Goal: Task Accomplishment & Management: Manage account settings

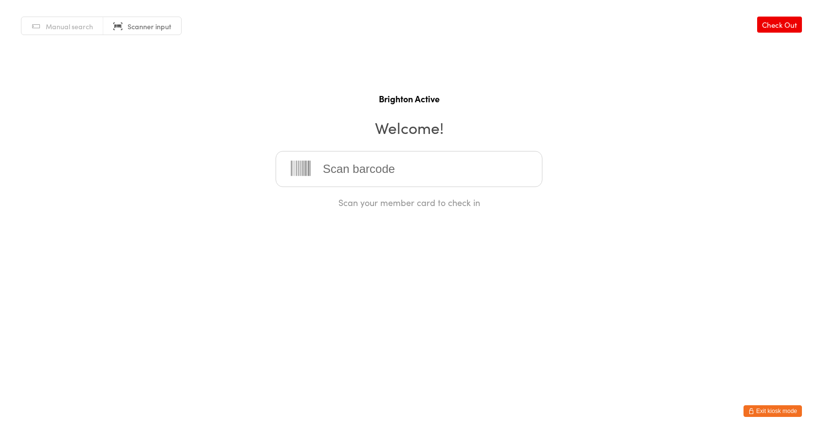
click at [766, 411] on button "Exit kiosk mode" at bounding box center [772, 411] width 58 height 12
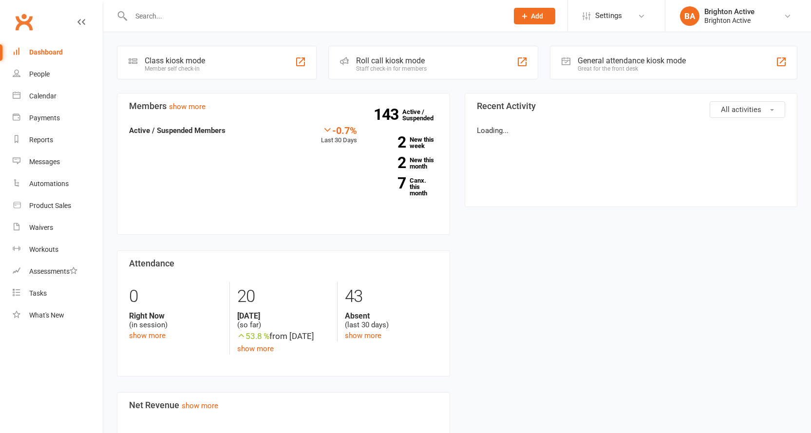
click at [166, 17] on input "text" at bounding box center [314, 16] width 373 height 14
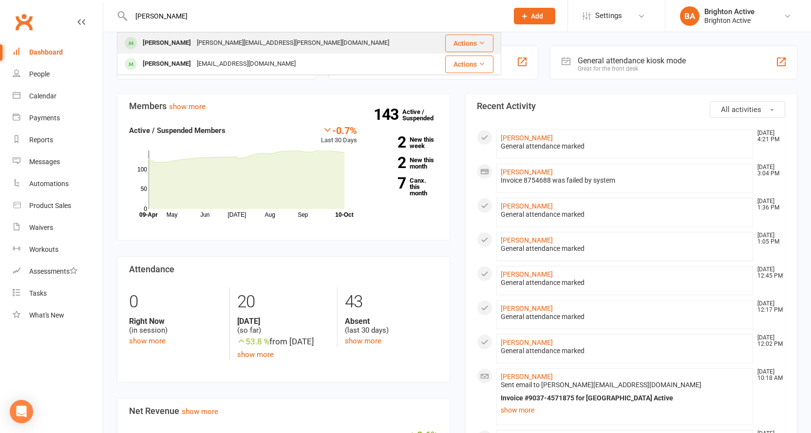
type input "rossano"
click at [169, 52] on div "Rossano Gallardo rossano.gallardo@gmail.com" at bounding box center [277, 43] width 318 height 20
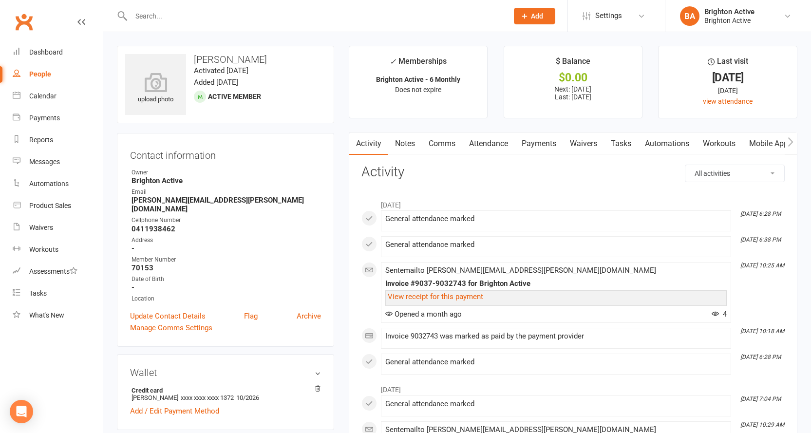
click at [540, 144] on link "Payments" at bounding box center [539, 143] width 48 height 22
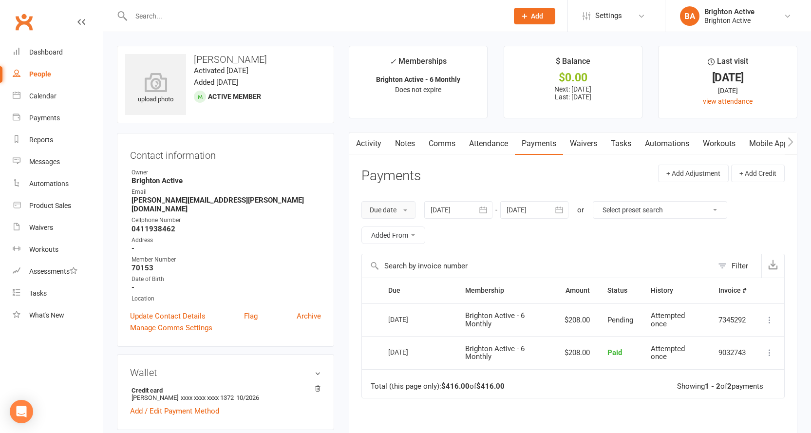
click at [394, 211] on button "Due date" at bounding box center [388, 210] width 54 height 18
click at [453, 209] on div at bounding box center [458, 210] width 68 height 18
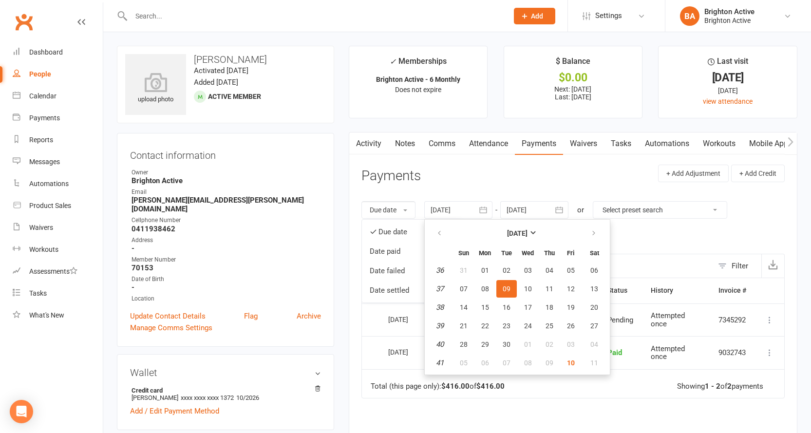
click at [450, 173] on header "Payments + Add Adjustment + Add Credit" at bounding box center [572, 178] width 423 height 27
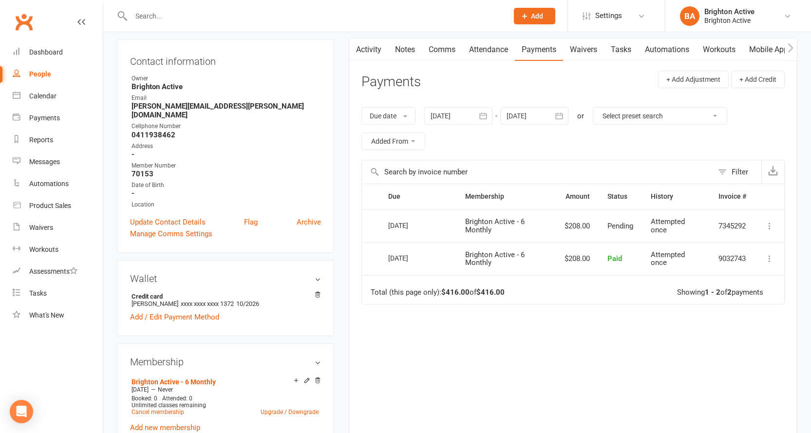
scroll to position [195, 0]
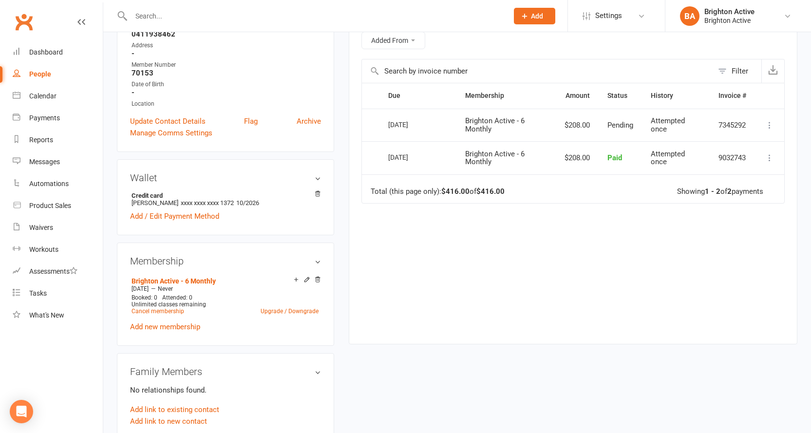
click at [397, 128] on div "10 Oct 2025" at bounding box center [410, 124] width 45 height 15
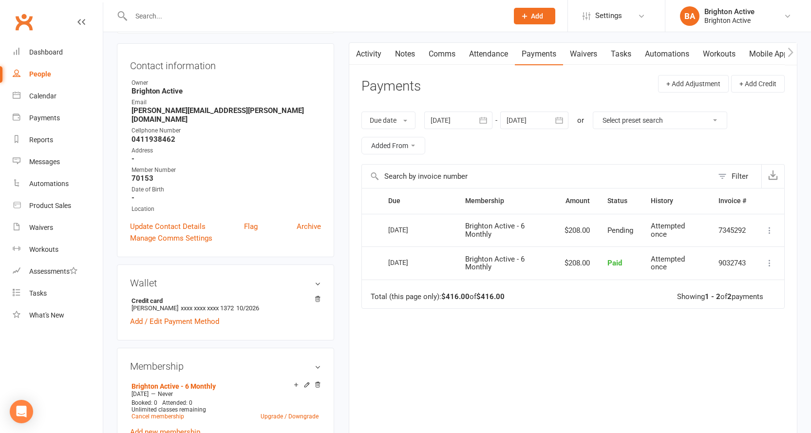
scroll to position [0, 0]
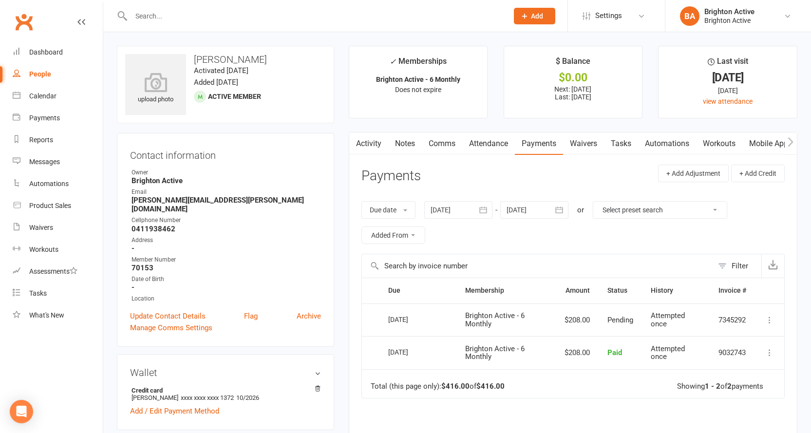
drag, startPoint x: 413, startPoint y: 143, endPoint x: 408, endPoint y: 189, distance: 46.5
click at [414, 144] on link "Notes" at bounding box center [405, 143] width 34 height 22
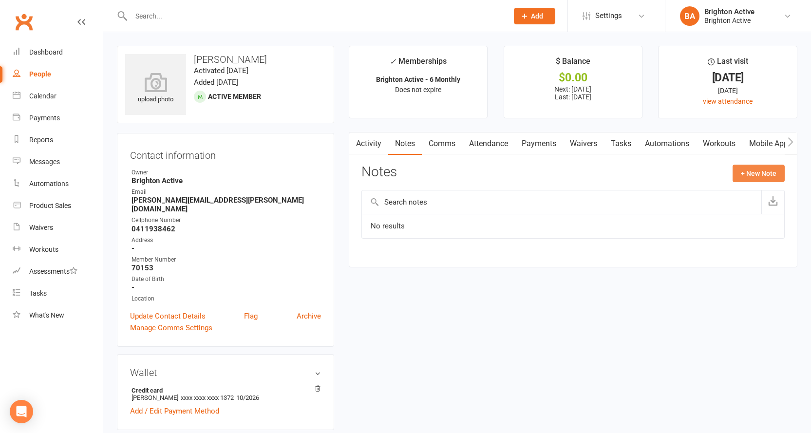
click at [762, 172] on button "+ New Note" at bounding box center [758, 174] width 52 height 18
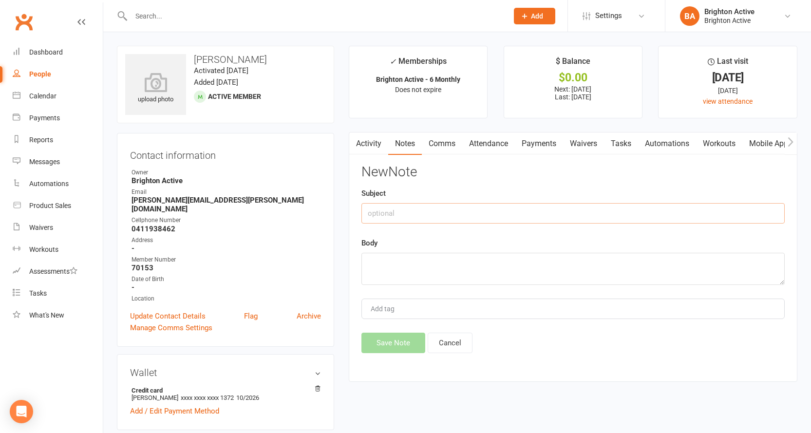
click at [406, 219] on input "text" at bounding box center [572, 213] width 423 height 20
type input "ending membership"
click at [419, 263] on textarea at bounding box center [572, 269] width 423 height 32
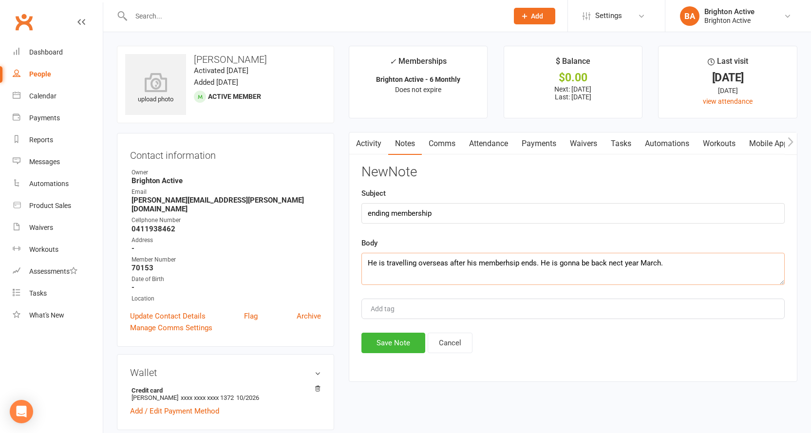
type textarea "He is travelling overseas after his memberhsip ends. He is gonna be back nect y…"
click at [432, 211] on input "ending membership" at bounding box center [572, 213] width 423 height 20
type input "ending membership- no renewal"
click at [617, 265] on textarea "He is travelling overseas after his memberhsip ends. He is gonna be back nect y…" at bounding box center [572, 269] width 423 height 32
click at [511, 259] on textarea "He is travelling overseas after his memberhsip ends. He is gonna be back next y…" at bounding box center [572, 269] width 423 height 32
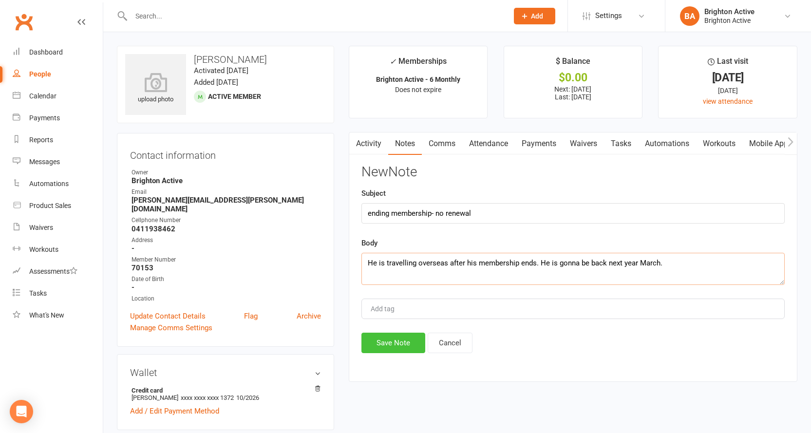
type textarea "He is travelling overseas after his membership ends. He is gonna be back next y…"
click at [397, 340] on button "Save Note" at bounding box center [393, 342] width 64 height 20
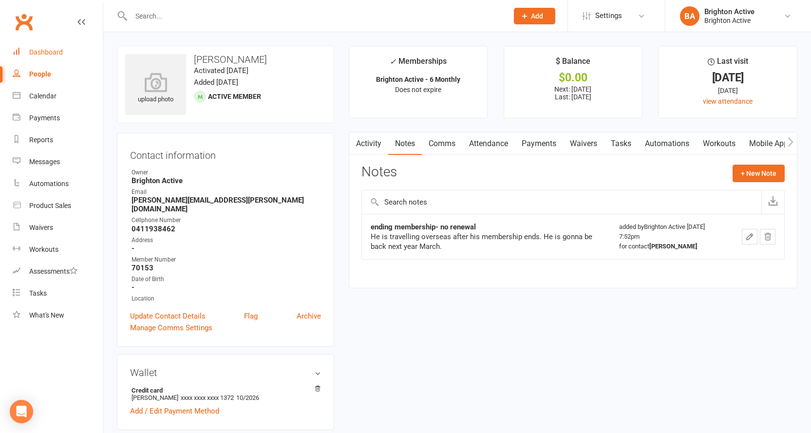
click at [47, 47] on link "Dashboard" at bounding box center [58, 52] width 90 height 22
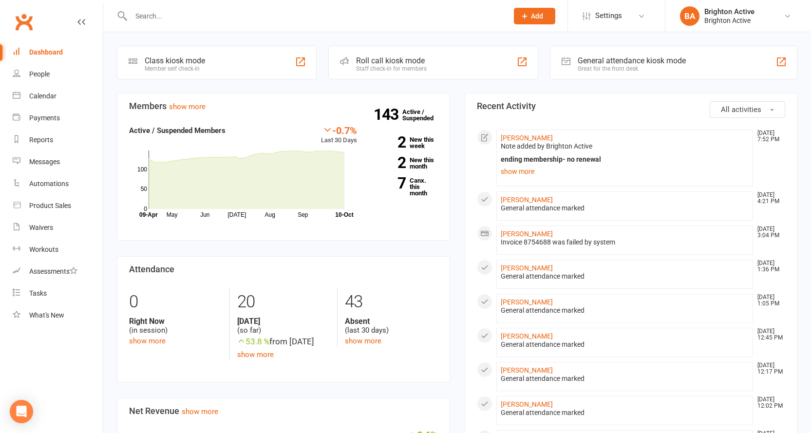
click at [641, 60] on div "General attendance kiosk mode" at bounding box center [631, 60] width 108 height 9
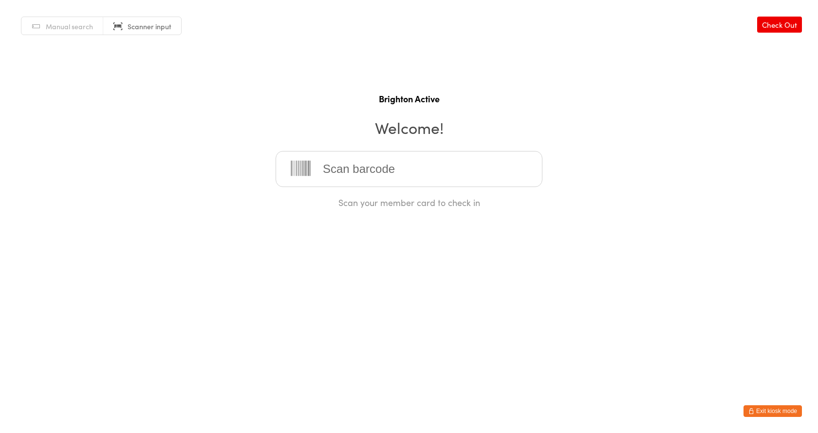
click at [177, 432] on html "You have now entered Kiosk Mode. Members will be able to check themselves in us…" at bounding box center [409, 216] width 818 height 433
